Goal: Information Seeking & Learning: Check status

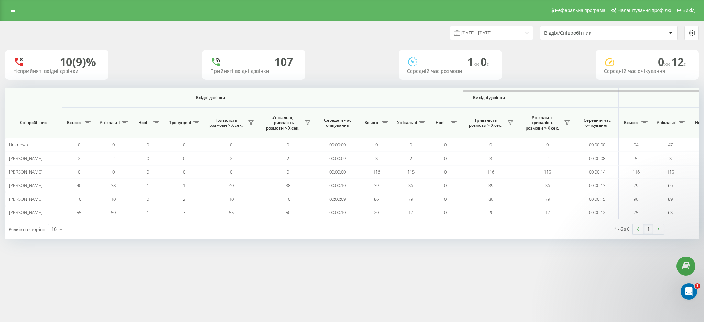
scroll to position [0, 265]
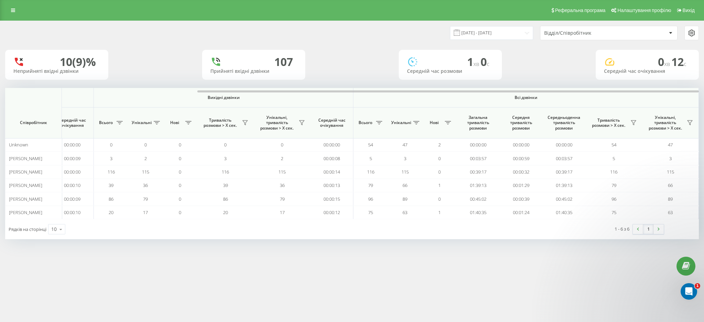
click at [422, 297] on div "Реферальна програма Налаштування профілю Вихід [DATE] - [DATE] Відділ/Співробіт…" at bounding box center [352, 161] width 704 height 322
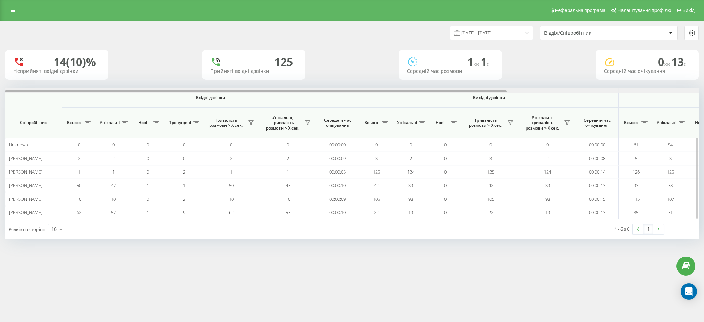
scroll to position [0, 265]
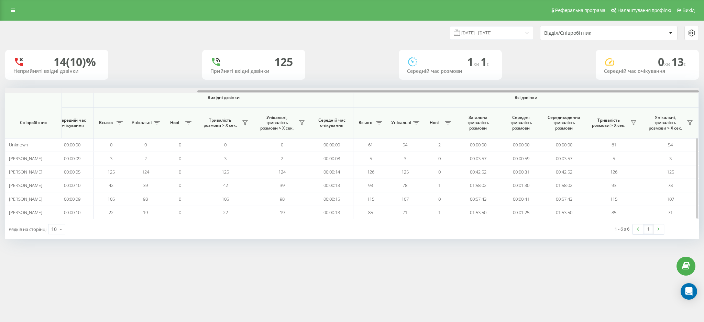
drag, startPoint x: 321, startPoint y: 90, endPoint x: 509, endPoint y: 91, distance: 187.3
click at [509, 91] on div at bounding box center [352, 90] width 694 height 5
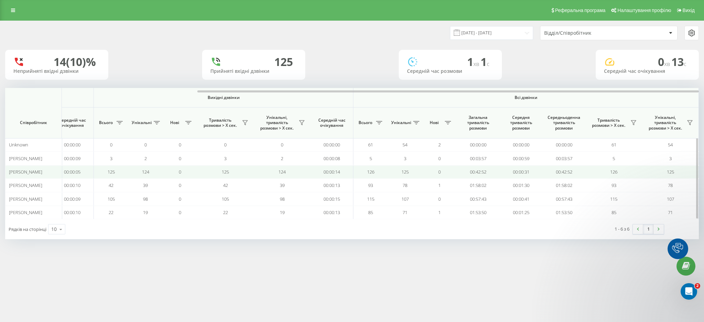
scroll to position [0, 0]
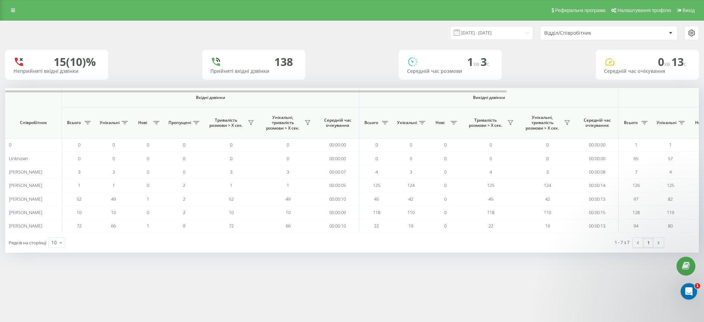
drag, startPoint x: 454, startPoint y: 273, endPoint x: 430, endPoint y: 235, distance: 44.3
click at [454, 273] on div "Реферальна програма Налаштування профілю Вихід 19.09.2025 - 19.09.2025 Відділ/С…" at bounding box center [352, 161] width 704 height 322
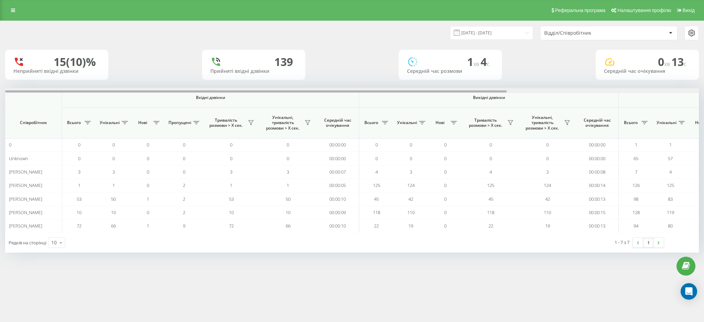
scroll to position [0, 265]
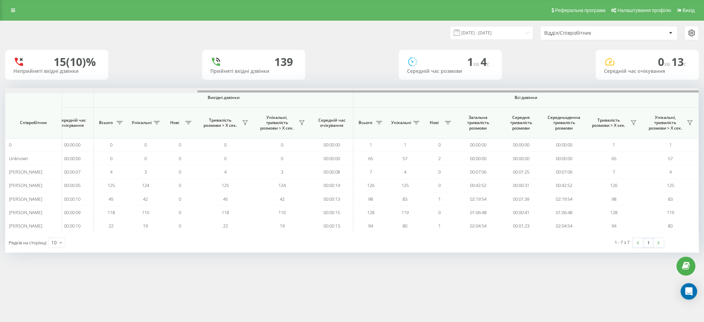
drag, startPoint x: 311, startPoint y: 92, endPoint x: 513, endPoint y: 90, distance: 202.1
click at [513, 90] on div at bounding box center [352, 90] width 694 height 5
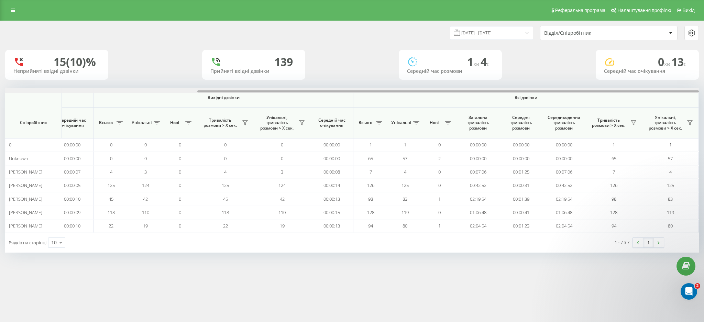
scroll to position [0, 0]
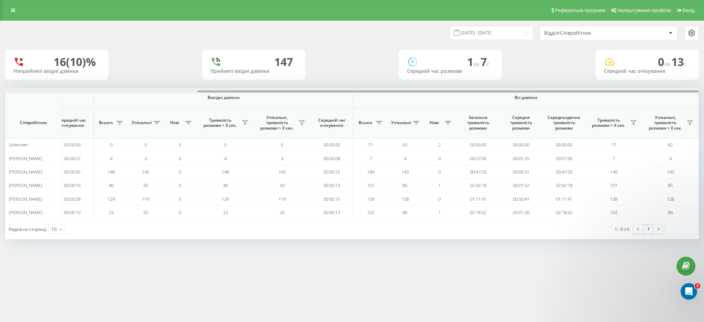
drag, startPoint x: 343, startPoint y: 91, endPoint x: 618, endPoint y: 79, distance: 274.9
click at [618, 79] on div "[DATE] - [DATE] Відділ/Співробітник 16 (10)% Неприйняті вхідні дзвінки [GEOGRAP…" at bounding box center [352, 130] width 694 height 218
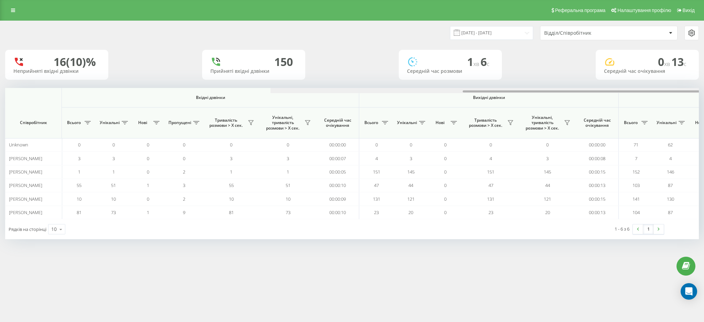
scroll to position [0, 265]
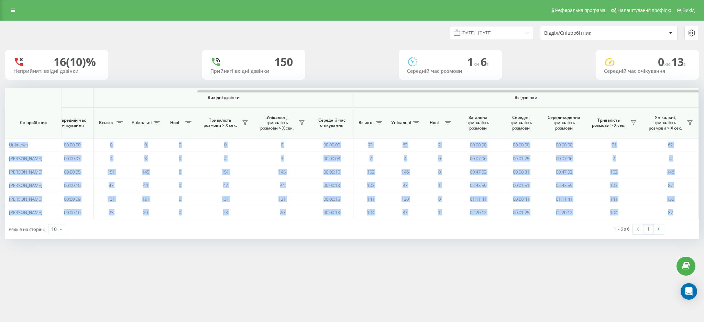
drag, startPoint x: 332, startPoint y: 90, endPoint x: 529, endPoint y: 83, distance: 196.7
click at [529, 83] on div "[DATE] - [DATE] Відділ/Співробітник 16 (10)% Неприйняті вхідні дзвінки 150 Прий…" at bounding box center [352, 130] width 694 height 218
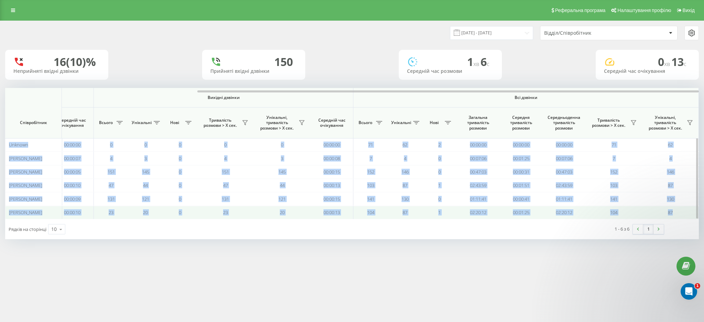
scroll to position [0, 0]
